Goal: Navigation & Orientation: Find specific page/section

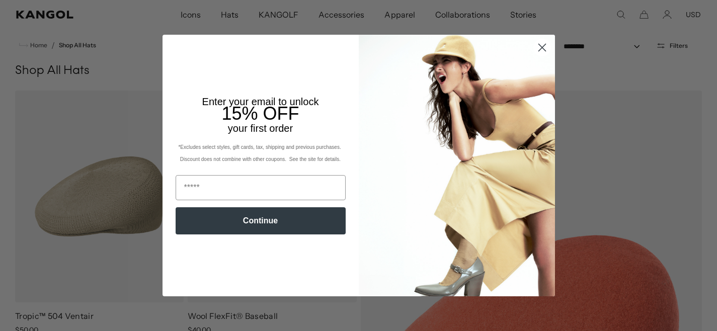
click at [535, 45] on circle "Close dialog" at bounding box center [541, 47] width 17 height 17
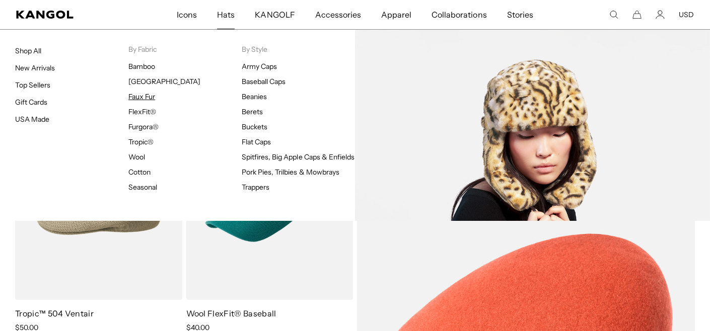
click at [151, 96] on link "Faux Fur" at bounding box center [141, 96] width 27 height 9
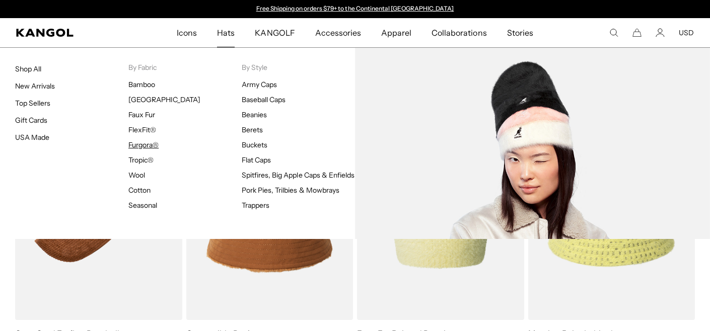
click at [154, 144] on link "Furgora®" at bounding box center [143, 144] width 30 height 9
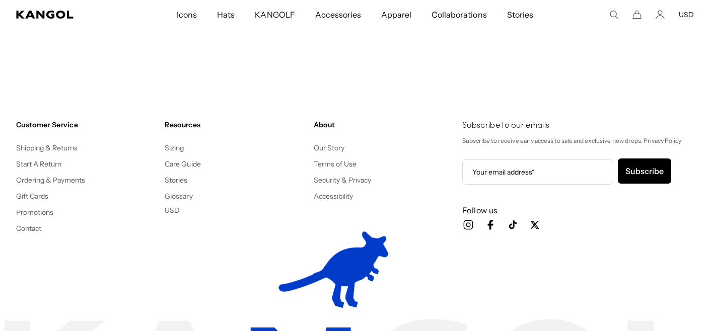
scroll to position [0, 207]
